Goal: Information Seeking & Learning: Learn about a topic

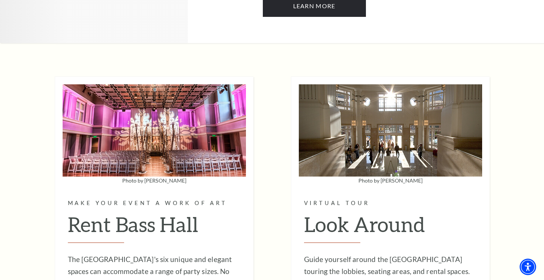
scroll to position [1204, 0]
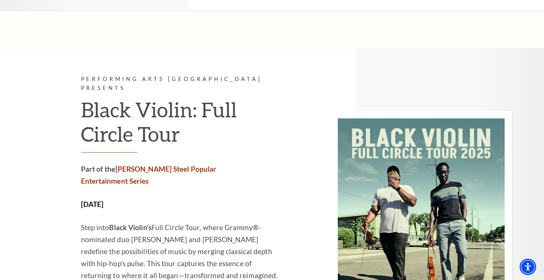
scroll to position [1538, 0]
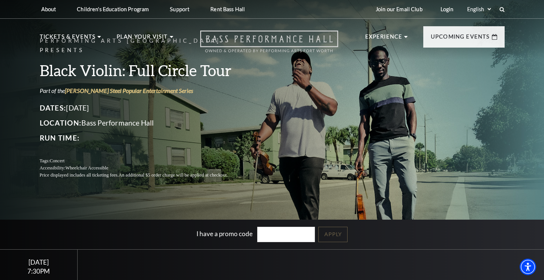
click at [284, 38] on icon "Open this option" at bounding box center [269, 41] width 138 height 22
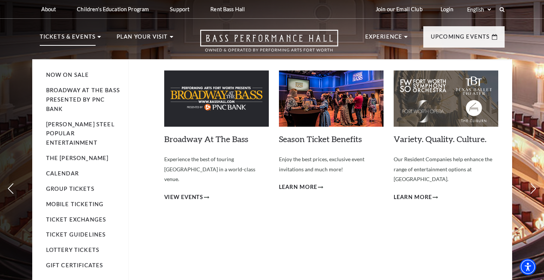
click at [61, 104] on li "Broadway At The Bass presented by PNC Bank" at bounding box center [83, 100] width 75 height 28
click at [61, 103] on li "Broadway At The Bass presented by PNC Bank" at bounding box center [83, 100] width 75 height 28
click at [57, 125] on link "[PERSON_NAME] Steel Popular Entertainment" at bounding box center [80, 133] width 69 height 25
